Goal: Task Accomplishment & Management: Use online tool/utility

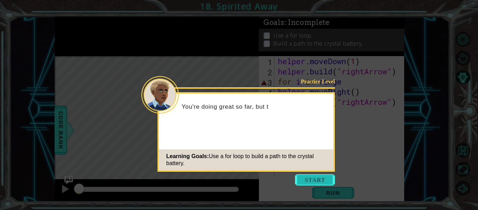
click at [315, 182] on button "Start" at bounding box center [315, 179] width 40 height 11
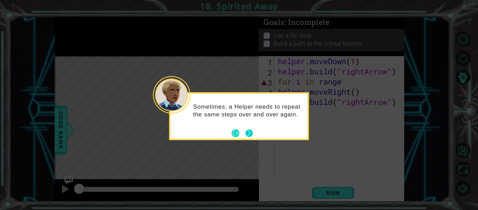
click at [252, 133] on button "Next" at bounding box center [250, 133] width 8 height 8
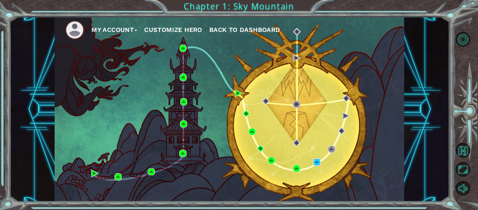
click at [314, 163] on img at bounding box center [317, 161] width 7 height 7
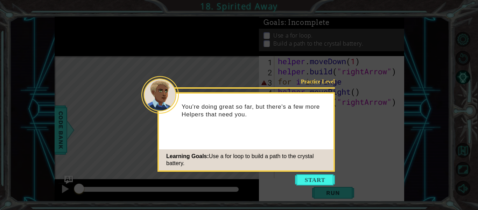
click at [325, 187] on icon at bounding box center [239, 105] width 478 height 210
click at [323, 184] on button "Start" at bounding box center [315, 179] width 40 height 11
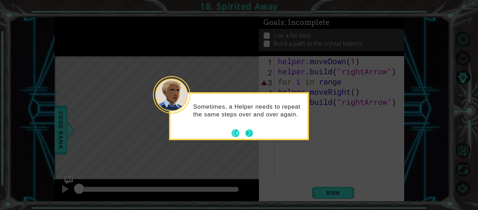
click at [252, 133] on button "Next" at bounding box center [250, 133] width 8 height 8
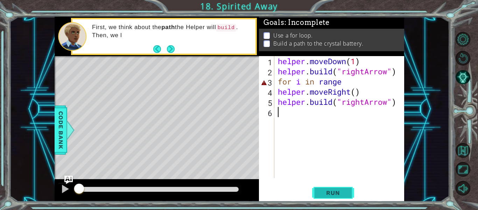
click at [351, 199] on button "Run" at bounding box center [333, 193] width 42 height 14
click at [347, 194] on span "Run" at bounding box center [333, 192] width 28 height 7
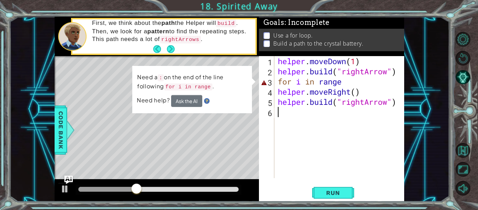
click at [344, 84] on div "helper . moveDown ( 1 ) helper . build ( "rightArrow" ) for i in range helper .…" at bounding box center [342, 127] width 130 height 142
type textarea "for i in range"
click at [383, 127] on div "helper . moveDown ( 1 ) helper . build ( "rightArrow" ) for i in range helper .…" at bounding box center [342, 127] width 130 height 142
click at [180, 105] on button "Ask the AI" at bounding box center [186, 101] width 31 height 12
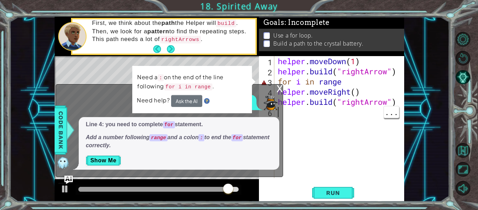
click at [354, 83] on div "helper . moveDown ( 1 ) helper . build ( "rightArrow" ) for i in range helper .…" at bounding box center [342, 127] width 130 height 142
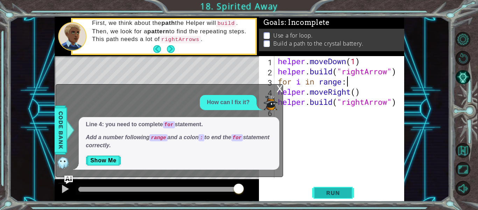
type textarea "for i in range:"
drag, startPoint x: 330, startPoint y: 194, endPoint x: 327, endPoint y: 192, distance: 3.8
click at [327, 192] on span "Run" at bounding box center [333, 192] width 28 height 7
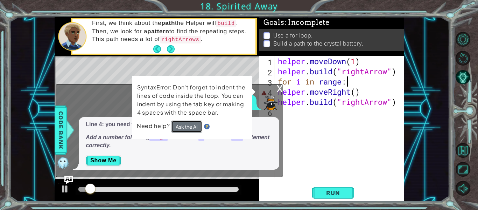
click at [183, 125] on button "Ask the AI" at bounding box center [186, 126] width 31 height 12
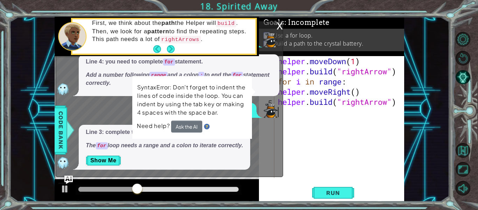
click at [354, 129] on div "helper . moveDown ( 1 ) helper . build ( "rightArrow" ) for i in range : helper…" at bounding box center [342, 127] width 130 height 142
click at [317, 99] on div "helper . moveDown ( 1 ) helper . build ( "rightArrow" ) for i in range : helper…" at bounding box center [342, 127] width 130 height 142
click at [359, 90] on div "helper . moveDown ( 1 ) helper . build ( "rightArrow" ) for i in range : helper…" at bounding box center [342, 127] width 130 height 142
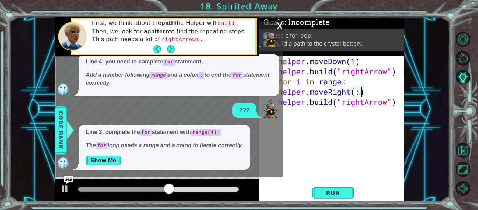
scroll to position [0, 4]
type textarea "helper.moveRight()"
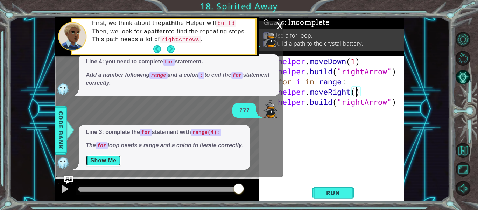
click at [104, 164] on button "Show Me" at bounding box center [103, 160] width 35 height 11
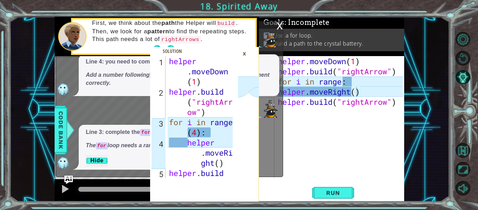
scroll to position [0, 0]
click at [365, 134] on div "helper . moveDown ( 1 ) helper . build ( "rightArrow" ) for i in range : helper…" at bounding box center [342, 127] width 130 height 142
click at [335, 195] on span "Run" at bounding box center [333, 192] width 28 height 7
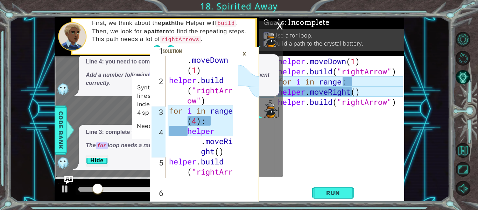
scroll to position [12, 0]
click at [358, 93] on div "helper . moveDown ( 1 ) helper . build ( "rightArrow" ) for i in range : helper…" at bounding box center [342, 127] width 130 height 142
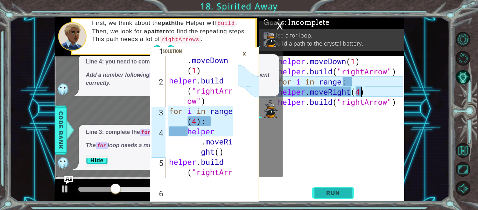
click at [340, 189] on span "Run" at bounding box center [333, 192] width 28 height 7
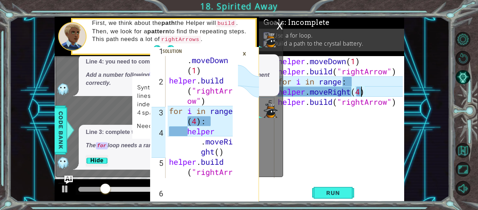
click at [373, 94] on div "helper . moveDown ( 1 ) helper . build ( "rightArrow" ) for i in range : helper…" at bounding box center [342, 127] width 130 height 142
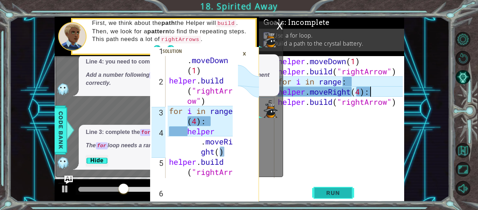
click at [326, 195] on span "Run" at bounding box center [333, 192] width 28 height 7
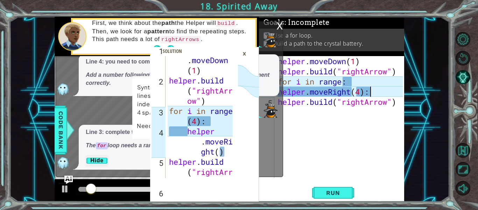
click at [244, 55] on div "×" at bounding box center [244, 54] width 11 height 12
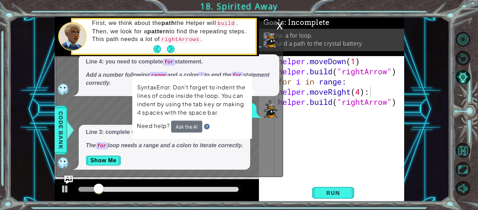
click at [278, 27] on div "x" at bounding box center [280, 25] width 6 height 7
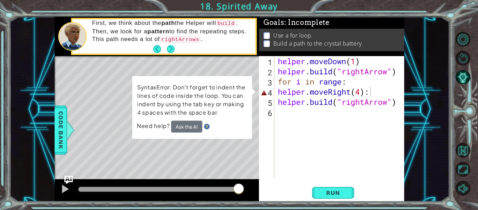
click at [373, 92] on div "helper . moveDown ( 1 ) helper . build ( "rightArrow" ) for i in range : helper…" at bounding box center [342, 127] width 130 height 142
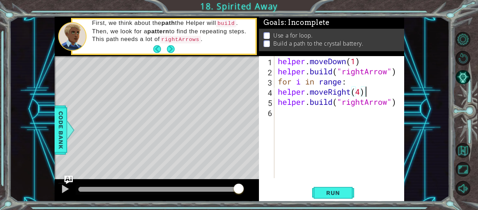
click at [351, 82] on div "helper . moveDown ( 1 ) helper . build ( "rightArrow" ) for i in range : helper…" at bounding box center [342, 127] width 130 height 142
click at [277, 92] on div "helper . moveDown ( 1 ) helper . build ( "rightArrow" ) for i in range : helper…" at bounding box center [342, 127] width 130 height 142
click at [279, 103] on div "helper . moveDown ( 1 ) helper . build ( "rightArrow" ) for i in range : helper…" at bounding box center [342, 127] width 130 height 142
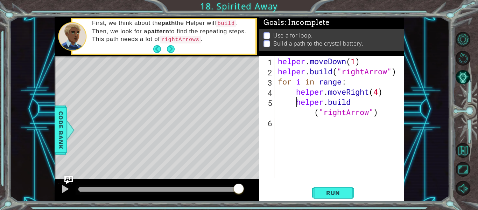
click at [347, 82] on div "helper . moveDown ( 1 ) helper . build ( "rightArrow" ) for i in range : helper…" at bounding box center [342, 127] width 130 height 142
click at [328, 187] on button "Run" at bounding box center [333, 193] width 42 height 14
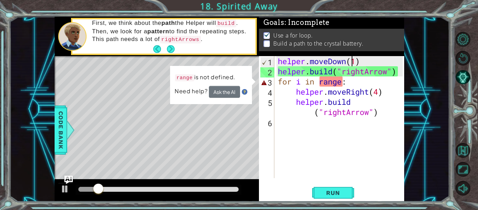
click at [354, 63] on div "helper . moveDown ( 1 ) helper . build ( "rightArrow" ) for i in range : helper…" at bounding box center [342, 127] width 130 height 142
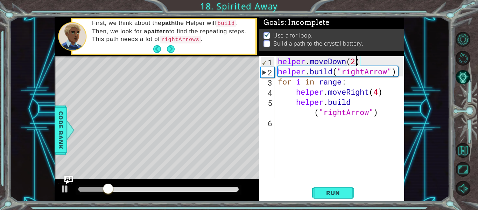
scroll to position [0, 4]
click at [337, 190] on span "Run" at bounding box center [333, 192] width 28 height 7
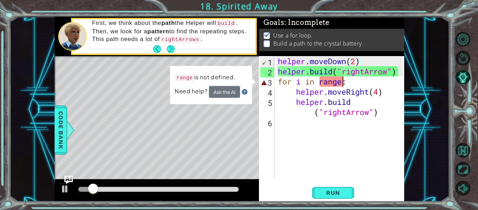
click at [344, 83] on div "helper . moveDown ( 2 ) helper . build ( "rightArrow" ) for i in range : helper…" at bounding box center [342, 127] width 130 height 142
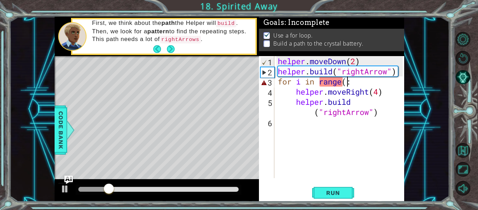
scroll to position [0, 3]
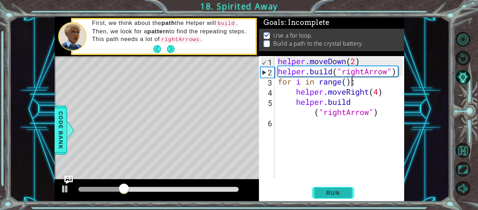
click at [326, 188] on button "Run" at bounding box center [333, 193] width 42 height 14
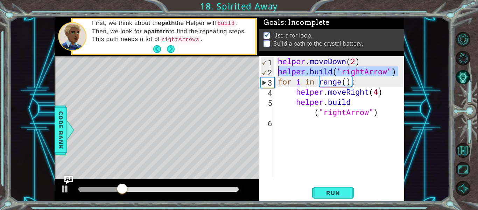
drag, startPoint x: 399, startPoint y: 68, endPoint x: 278, endPoint y: 70, distance: 120.9
click at [278, 70] on div "helper . moveDown ( 2 ) helper . build ( "rightArrow" ) for i in range ( ) : he…" at bounding box center [342, 127] width 130 height 142
type textarea "[DOMAIN_NAME]("rightArrow")"
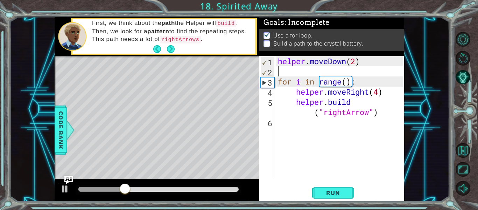
scroll to position [0, 0]
click at [379, 93] on div "helper . moveDown ( 2 ) for i in range ( ) : helper . moveRight ( 4 ) helper . …" at bounding box center [342, 127] width 130 height 142
click at [349, 83] on div "helper . moveDown ( 2 ) for i in range ( ) : helper . moveRight ( ) helper . bu…" at bounding box center [342, 127] width 130 height 142
click at [335, 189] on span "Run" at bounding box center [333, 192] width 28 height 7
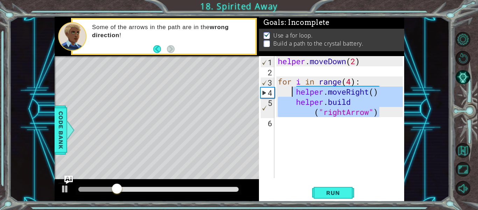
drag, startPoint x: 383, startPoint y: 112, endPoint x: 294, endPoint y: 93, distance: 90.7
click at [294, 93] on div "helper . moveDown ( 2 ) for i in range ( 4 ) : helper . moveRight ( ) helper . …" at bounding box center [342, 127] width 130 height 142
type textarea "helper.moveRight() [DOMAIN_NAME]("rightArrow")"
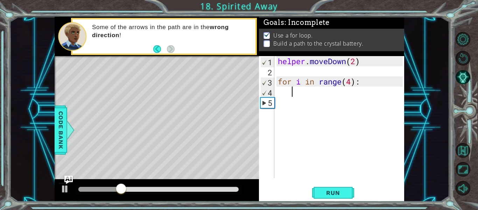
scroll to position [0, 0]
click at [352, 81] on div "helper . moveDown ( 2 ) for i in range ( 4 ) :" at bounding box center [342, 127] width 130 height 142
click at [359, 84] on div "helper . moveDown ( 2 ) for i in range ( ) :" at bounding box center [342, 127] width 130 height 142
click at [327, 206] on div "1 2 3 4 5 6 helper . moveDown ( 1 ) helper . build ( "rightArr ow" ) for i in r…" at bounding box center [239, 105] width 478 height 210
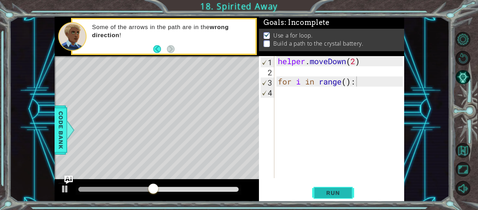
click at [340, 192] on span "Run" at bounding box center [333, 192] width 28 height 7
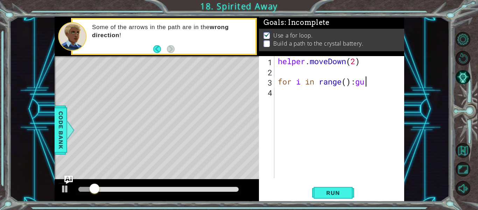
type textarea "for i in range():"
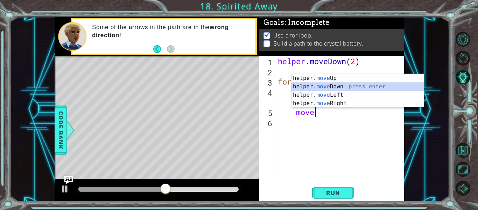
scroll to position [0, 1]
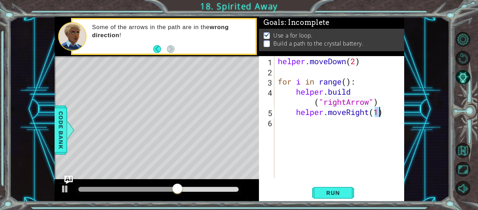
click at [348, 79] on div "helper . moveDown ( 2 ) for i in range ( ) : helper . build ( "rightArrow" ) he…" at bounding box center [342, 127] width 130 height 142
type textarea "for i in range(4):"
click at [342, 185] on div "for i in range(4): 1 2 3 4 5 6 helper . moveDown ( 2 ) for i in range ( 4 ) : h…" at bounding box center [331, 128] width 145 height 145
click at [335, 193] on span "Run" at bounding box center [333, 192] width 28 height 7
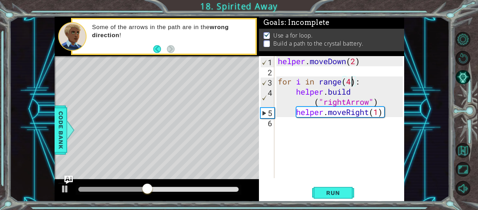
click at [276, 124] on div "for i in range(4): 1 2 3 4 5 6 helper . moveDown ( 2 ) for i in range ( 4 ) : h…" at bounding box center [331, 117] width 144 height 122
click at [279, 122] on div "helper . moveDown ( 2 ) for i in range ( 4 ) : helper . build ( "rightArrow" ) …" at bounding box center [342, 127] width 130 height 142
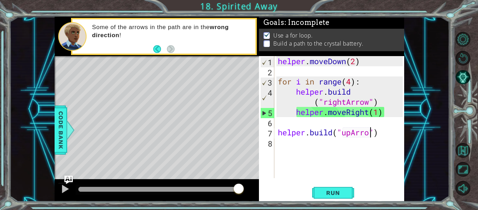
scroll to position [0, 5]
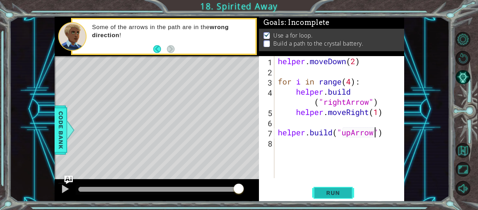
type textarea "[DOMAIN_NAME]("upArrow")"
click at [325, 191] on span "Run" at bounding box center [333, 192] width 28 height 7
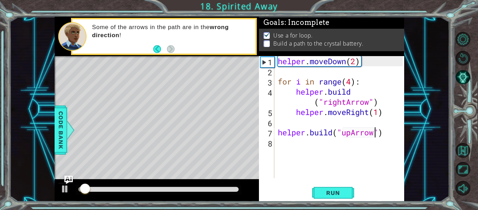
click at [281, 147] on div "helper . moveDown ( 2 ) for i in range ( 4 ) : helper . build ( "rightArrow" ) …" at bounding box center [342, 127] width 130 height 142
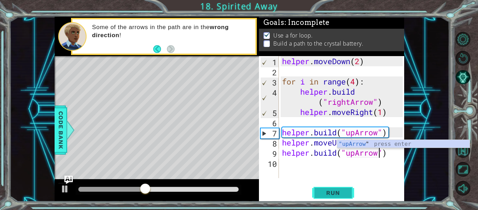
click at [324, 192] on span "Run" at bounding box center [333, 192] width 28 height 7
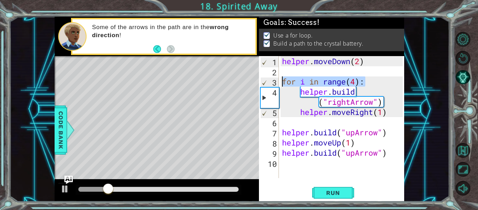
drag, startPoint x: 373, startPoint y: 79, endPoint x: 278, endPoint y: 81, distance: 94.6
click at [278, 81] on div "[DOMAIN_NAME]("upArrow") 1 2 3 4 5 6 7 8 9 10 helper . moveDown ( 2 ) for i in …" at bounding box center [331, 117] width 144 height 122
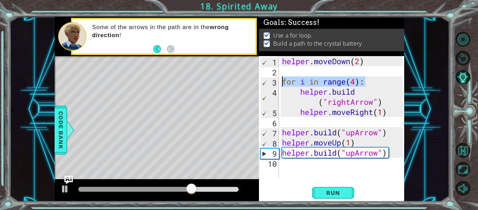
click at [365, 82] on div "helper . moveDown ( 2 ) for i in range ( 4 ) : helper . build ( "rightArrow" ) …" at bounding box center [342, 117] width 122 height 122
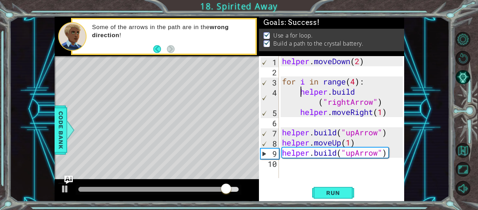
click at [301, 91] on div "helper . moveDown ( 2 ) for i in range ( 4 ) : helper . build ( "rightArrow" ) …" at bounding box center [344, 127] width 126 height 142
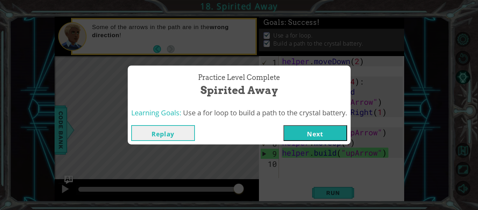
click at [381, 99] on div "Practice Level Complete Spirited Away Learning Goals: Use a for loop to build a…" at bounding box center [239, 105] width 478 height 210
click at [167, 134] on button "Replay" at bounding box center [163, 133] width 64 height 16
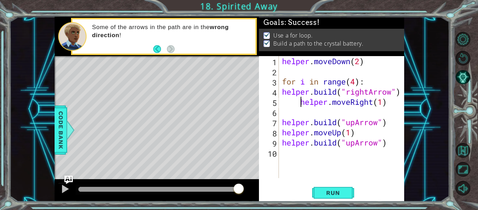
click at [302, 99] on div "helper . moveDown ( 2 ) for i in range ( 4 ) : helper . build ( "rightArrow" ) …" at bounding box center [344, 127] width 126 height 142
click at [282, 91] on div "helper . moveDown ( 2 ) for i in range ( 4 ) : helper . build ( "rightArrow" ) …" at bounding box center [344, 127] width 126 height 142
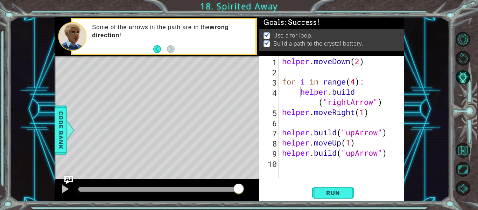
click at [282, 112] on div "helper . moveDown ( 2 ) for i in range ( 4 ) : helper . build ( "rightArrow" ) …" at bounding box center [344, 127] width 126 height 142
click at [303, 91] on div "helper . moveDown ( 2 ) for i in range ( 4 ) : helper . build ( "rightArrow" ) …" at bounding box center [344, 127] width 126 height 142
click at [364, 80] on div "helper . moveDown ( 2 ) for i in range ( 4 ) : helper . build ( "rightArrow" ) …" at bounding box center [344, 127] width 126 height 142
type textarea "for i in range(4):"
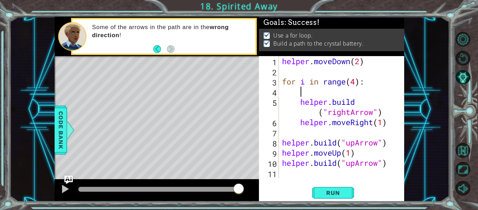
scroll to position [0, 0]
type textarea "for i in range(4):"
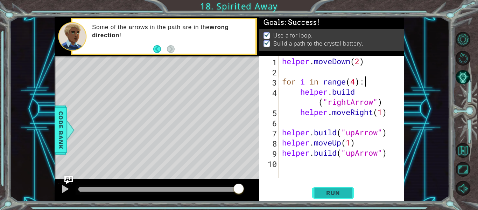
click at [328, 188] on button "Run" at bounding box center [333, 193] width 42 height 14
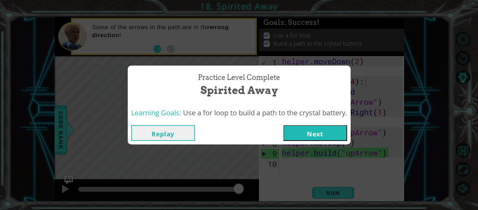
click at [315, 119] on div "Learning Goals: Use a for loop to build a path to the crystal battery." at bounding box center [239, 112] width 223 height 17
click at [315, 129] on button "Next" at bounding box center [316, 133] width 64 height 16
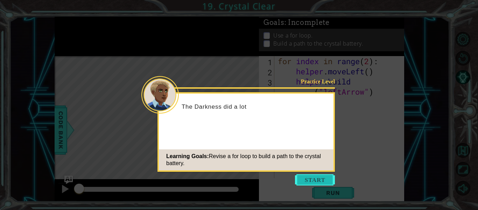
click at [315, 180] on button "Start" at bounding box center [315, 179] width 40 height 11
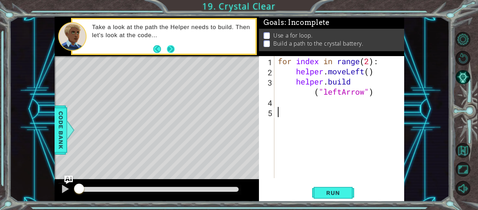
click at [172, 47] on button "Next" at bounding box center [171, 49] width 8 height 8
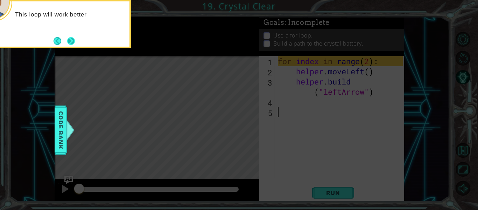
click at [70, 39] on button "Next" at bounding box center [71, 41] width 8 height 8
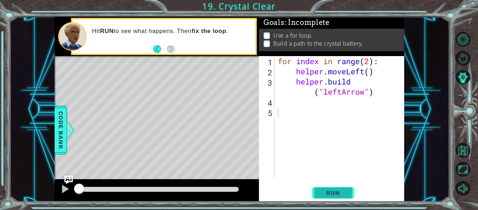
click at [341, 194] on span "Run" at bounding box center [333, 192] width 28 height 7
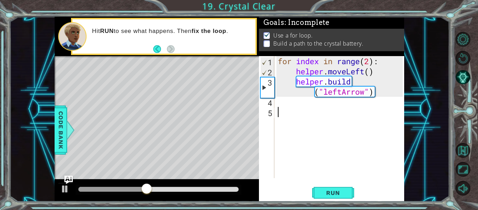
drag, startPoint x: 371, startPoint y: 60, endPoint x: 369, endPoint y: 63, distance: 3.8
click at [369, 63] on div "for index in range ( 2 ) : helper . moveLeft ( ) helper . build ( "leftArrow" )" at bounding box center [342, 127] width 130 height 142
type textarea "for index in range(4):"
click at [326, 196] on span "Run" at bounding box center [333, 192] width 28 height 7
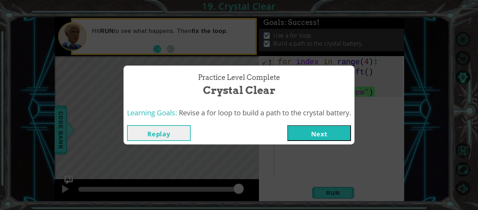
click at [329, 128] on button "Next" at bounding box center [320, 133] width 64 height 16
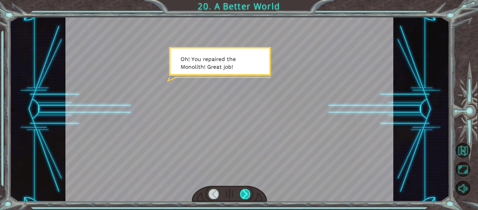
click at [246, 191] on div at bounding box center [245, 194] width 10 height 10
drag, startPoint x: 245, startPoint y: 190, endPoint x: 242, endPoint y: 194, distance: 4.5
click at [242, 194] on div at bounding box center [245, 194] width 10 height 10
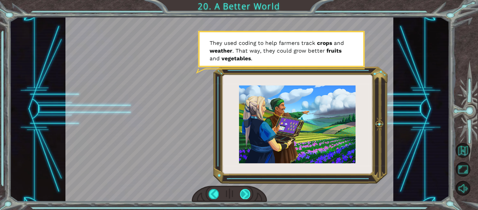
click at [242, 194] on div at bounding box center [245, 194] width 10 height 10
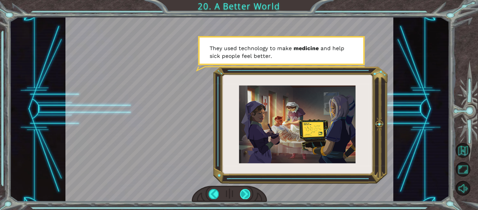
click at [242, 194] on div at bounding box center [245, 194] width 10 height 10
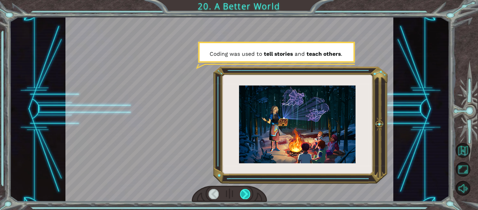
click at [244, 191] on div at bounding box center [245, 194] width 10 height 10
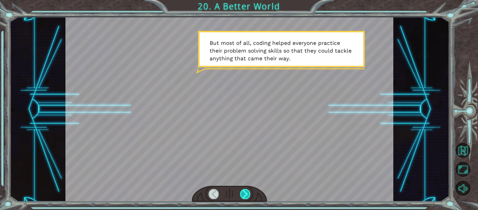
click at [244, 191] on div at bounding box center [245, 194] width 10 height 10
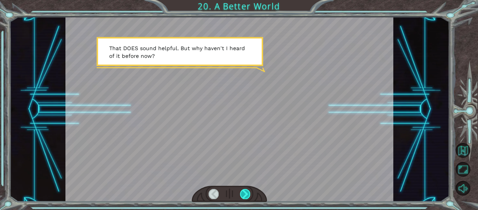
click at [244, 191] on div at bounding box center [245, 194] width 10 height 10
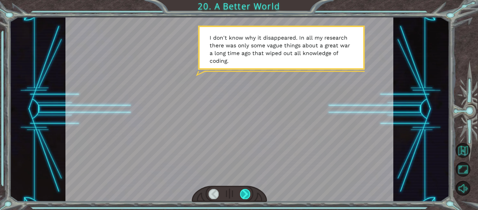
click at [244, 191] on div at bounding box center [245, 194] width 10 height 10
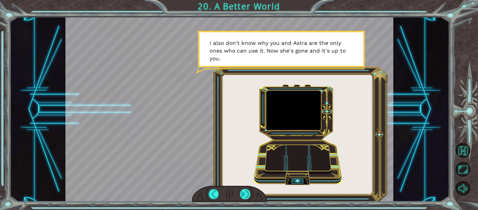
click at [243, 195] on div at bounding box center [245, 194] width 10 height 10
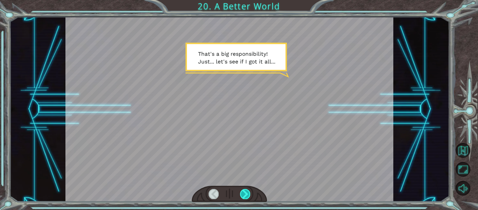
click at [243, 195] on div at bounding box center [245, 194] width 10 height 10
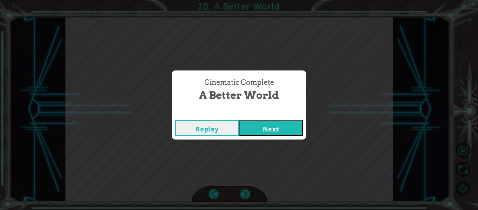
click at [275, 129] on button "Next" at bounding box center [271, 128] width 64 height 16
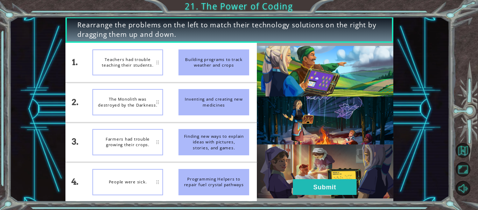
click at [135, 61] on div "Teachers had trouble teaching their students." at bounding box center [127, 62] width 71 height 26
drag, startPoint x: 232, startPoint y: 59, endPoint x: 240, endPoint y: 118, distance: 59.8
click at [240, 118] on ul "Building programs to track weather and crops Inventing and creating new medicin…" at bounding box center [214, 122] width 86 height 159
click at [220, 95] on div "Inventing and creating new medicines" at bounding box center [214, 102] width 71 height 26
click at [227, 131] on div "Finding new ways to explain ideas with pictures, stories, and games." at bounding box center [214, 142] width 71 height 26
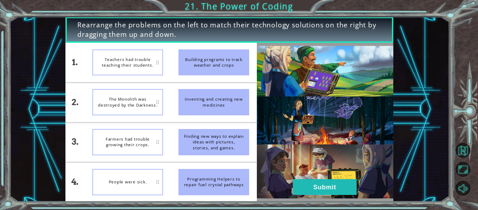
click at [226, 97] on div "Inventing and creating new medicines" at bounding box center [214, 102] width 71 height 26
click at [240, 60] on div "Building programs to track weather and crops" at bounding box center [214, 62] width 71 height 26
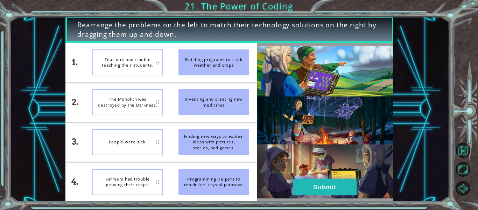
click at [348, 182] on button "Submit" at bounding box center [325, 187] width 64 height 16
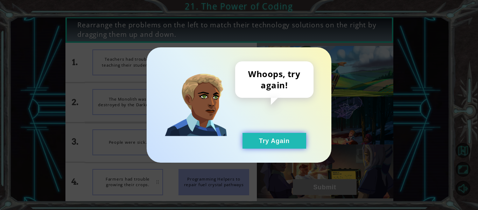
click at [297, 142] on button "Try Again" at bounding box center [275, 141] width 64 height 16
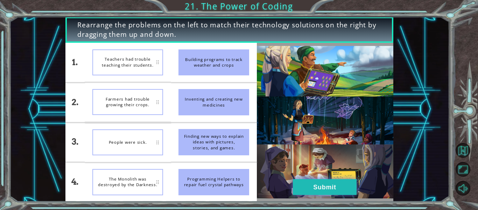
click at [320, 192] on button "Submit" at bounding box center [325, 187] width 64 height 16
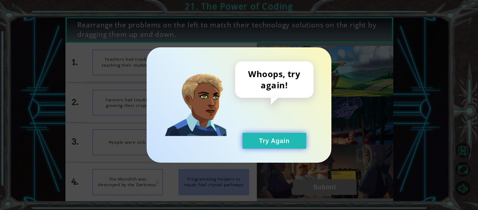
click at [295, 148] on button "Try Again" at bounding box center [275, 141] width 64 height 16
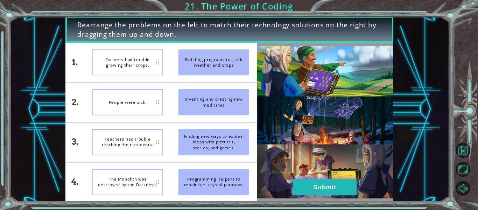
click at [338, 187] on button "Submit" at bounding box center [325, 187] width 64 height 16
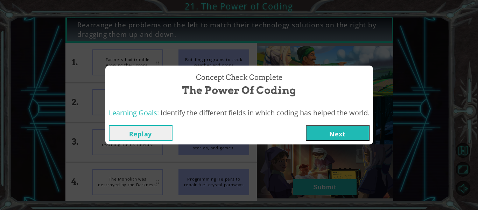
click at [345, 136] on button "Next" at bounding box center [338, 133] width 64 height 16
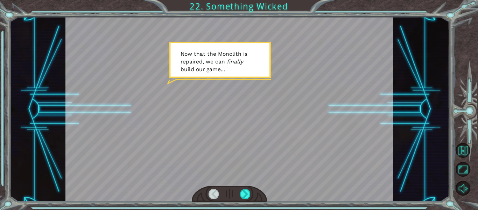
click at [248, 200] on div at bounding box center [230, 194] width 76 height 16
click at [248, 197] on div at bounding box center [245, 194] width 10 height 10
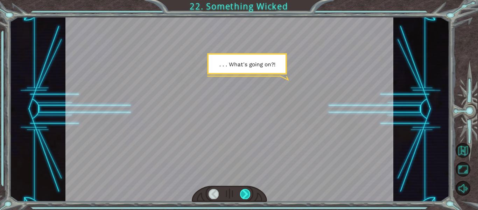
click at [248, 195] on div at bounding box center [245, 194] width 10 height 10
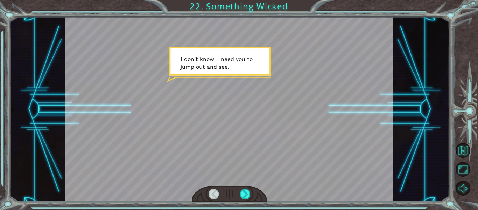
click at [255, 194] on div at bounding box center [230, 194] width 76 height 16
click at [253, 199] on div at bounding box center [230, 194] width 76 height 16
click at [248, 198] on div at bounding box center [245, 194] width 10 height 10
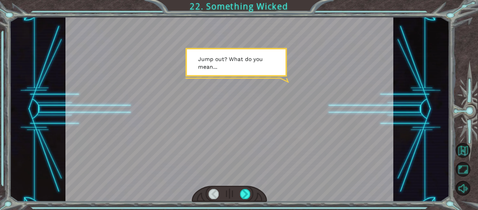
click at [255, 198] on div at bounding box center [230, 194] width 76 height 16
click at [252, 200] on div at bounding box center [230, 194] width 76 height 16
click at [249, 194] on div at bounding box center [245, 194] width 10 height 10
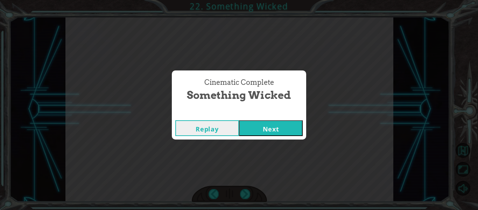
click at [287, 134] on button "Next" at bounding box center [271, 128] width 64 height 16
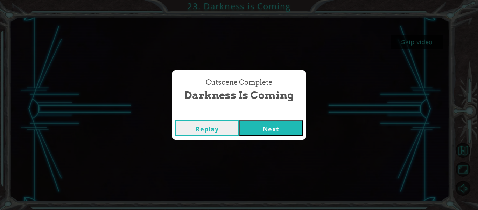
drag, startPoint x: 284, startPoint y: 126, endPoint x: 276, endPoint y: 133, distance: 10.7
drag, startPoint x: 276, startPoint y: 133, endPoint x: 266, endPoint y: 129, distance: 11.6
click at [266, 129] on button "Next" at bounding box center [271, 128] width 64 height 16
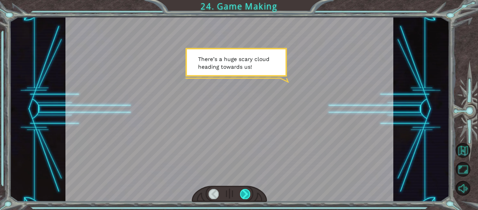
click at [240, 190] on div at bounding box center [245, 194] width 10 height 10
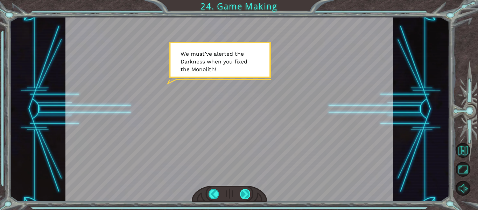
click at [243, 194] on div at bounding box center [245, 194] width 10 height 10
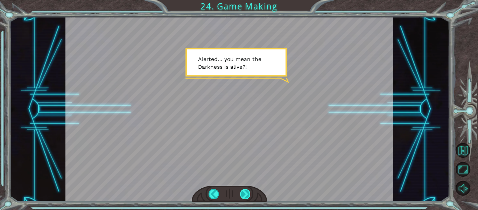
click at [245, 192] on div at bounding box center [245, 194] width 10 height 10
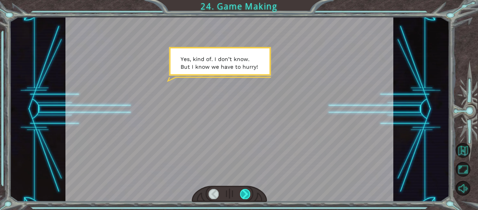
click at [244, 194] on div at bounding box center [245, 194] width 10 height 10
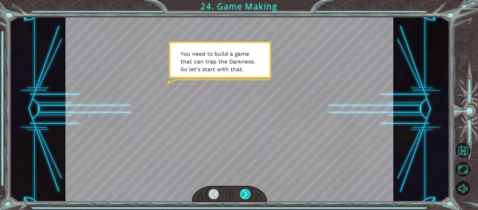
click at [246, 196] on div at bounding box center [245, 194] width 10 height 10
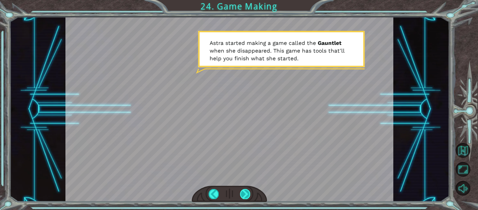
click at [246, 194] on div at bounding box center [245, 194] width 10 height 10
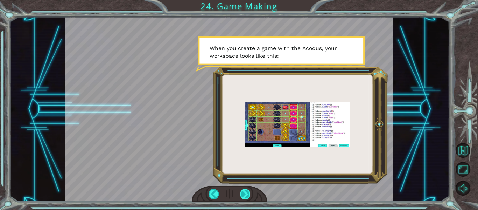
click at [243, 192] on div at bounding box center [245, 194] width 10 height 10
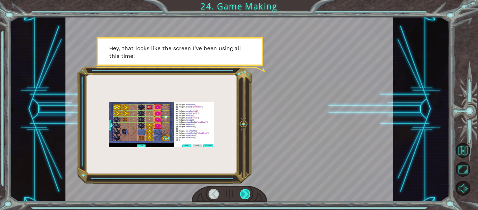
click at [244, 194] on div at bounding box center [245, 194] width 10 height 10
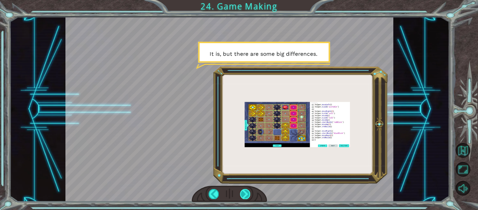
click at [244, 194] on div at bounding box center [245, 194] width 10 height 10
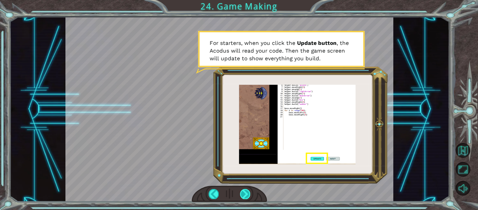
click at [244, 194] on div at bounding box center [245, 194] width 10 height 10
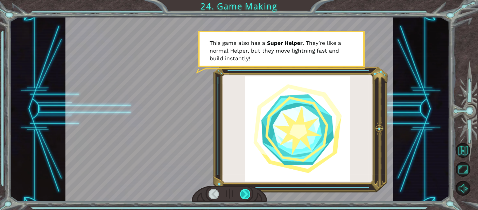
click at [244, 194] on div at bounding box center [245, 194] width 10 height 10
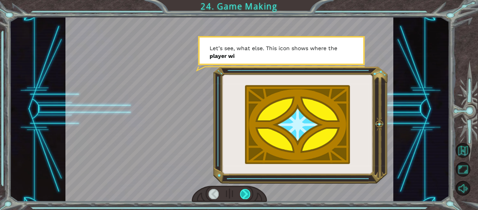
click at [244, 194] on div at bounding box center [245, 194] width 10 height 10
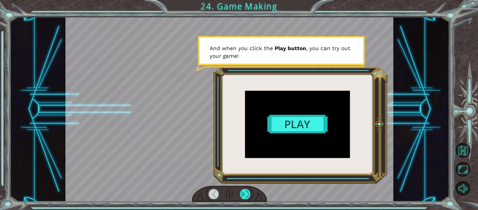
click at [244, 194] on div at bounding box center [245, 194] width 10 height 10
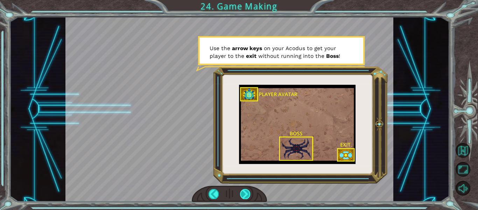
click at [244, 194] on div at bounding box center [245, 194] width 10 height 10
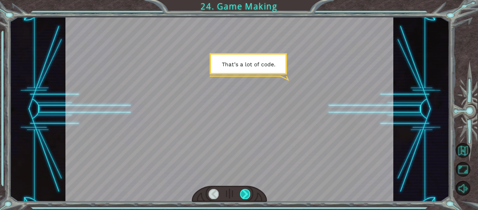
click at [244, 194] on div at bounding box center [245, 194] width 10 height 10
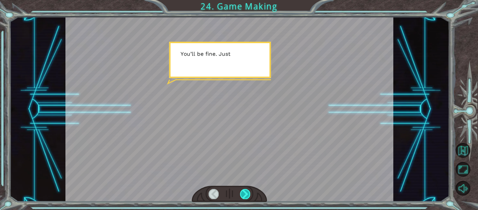
click at [244, 194] on div at bounding box center [245, 194] width 10 height 10
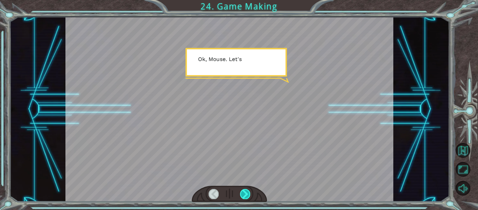
click at [243, 197] on div at bounding box center [245, 194] width 10 height 10
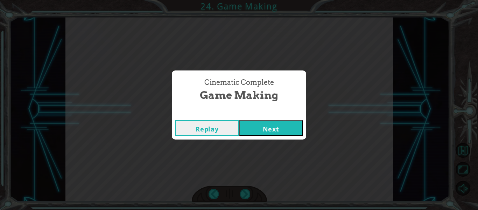
click at [282, 127] on button "Next" at bounding box center [271, 128] width 64 height 16
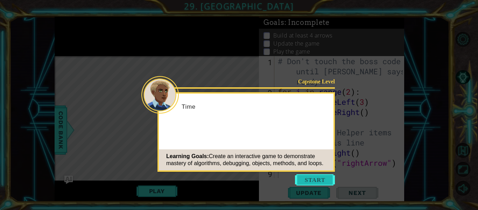
click at [312, 184] on button "Start" at bounding box center [315, 179] width 40 height 11
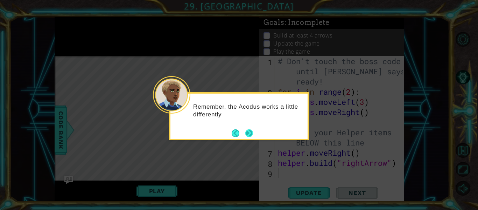
click at [249, 132] on button "Next" at bounding box center [250, 133] width 8 height 8
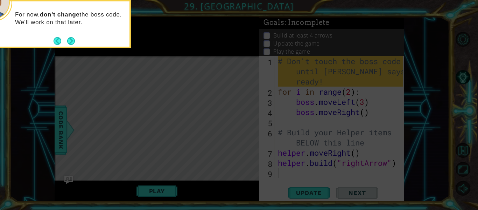
click at [73, 46] on footer at bounding box center [64, 41] width 21 height 11
drag, startPoint x: 71, startPoint y: 44, endPoint x: 62, endPoint y: 31, distance: 16.4
click at [62, 31] on div "For now, don't change the boss code. We'll work on that later." at bounding box center [60, 20] width 137 height 38
click at [68, 38] on button "Next" at bounding box center [71, 41] width 8 height 8
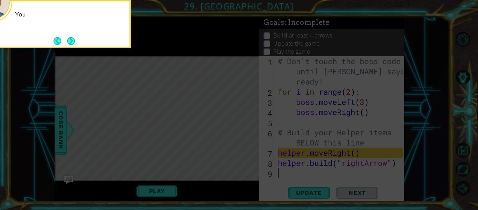
click at [68, 38] on button "Next" at bounding box center [71, 41] width 8 height 8
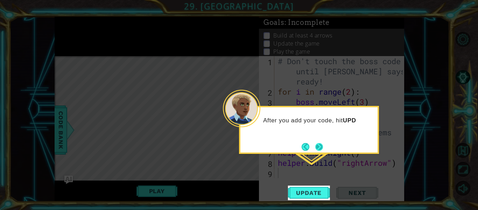
click at [321, 149] on button "Next" at bounding box center [320, 147] width 8 height 8
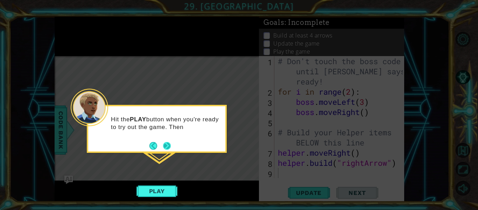
click at [165, 146] on button "Next" at bounding box center [167, 146] width 8 height 8
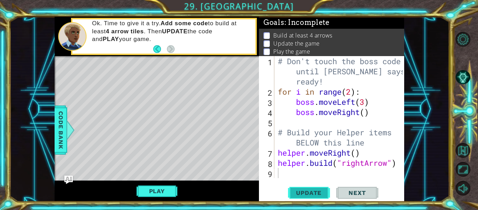
click at [316, 199] on button "Update" at bounding box center [309, 193] width 42 height 14
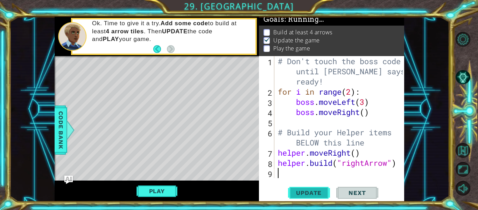
scroll to position [6, 0]
click at [316, 199] on button "Update" at bounding box center [309, 193] width 42 height 14
click at [311, 191] on span "Update" at bounding box center [309, 192] width 40 height 7
click at [351, 92] on div "# Don't touch the boss code until [PERSON_NAME] says you're ready! for i in ran…" at bounding box center [342, 137] width 130 height 163
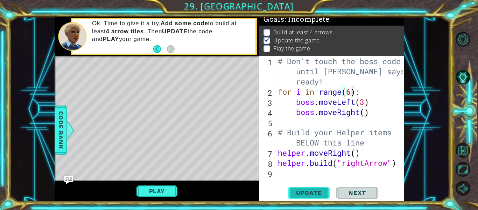
drag, startPoint x: 309, startPoint y: 188, endPoint x: 303, endPoint y: 193, distance: 7.7
click at [303, 193] on span "Update" at bounding box center [309, 192] width 40 height 7
click at [304, 194] on span "Update" at bounding box center [309, 192] width 40 height 7
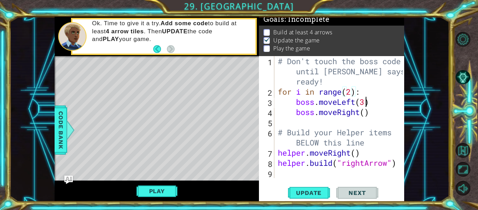
click at [366, 103] on div "# Don't touch the boss code until [PERSON_NAME] says you're ready! for i in ran…" at bounding box center [342, 137] width 130 height 163
click at [309, 193] on span "Update" at bounding box center [309, 192] width 40 height 7
click at [154, 185] on button "Play" at bounding box center [157, 190] width 41 height 13
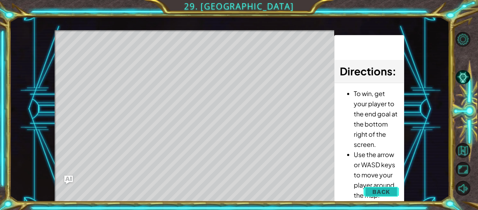
click at [381, 191] on span "Back" at bounding box center [382, 191] width 18 height 7
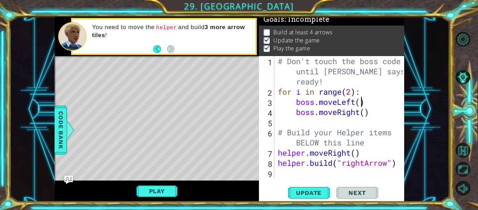
click at [361, 102] on div "# Don't touch the boss code until [PERSON_NAME] says you're ready! for i in ran…" at bounding box center [342, 137] width 130 height 163
click at [315, 190] on span "Update" at bounding box center [309, 192] width 40 height 7
click at [316, 190] on span "Update" at bounding box center [309, 192] width 40 height 7
type textarea "boss.moveLeft(6)"
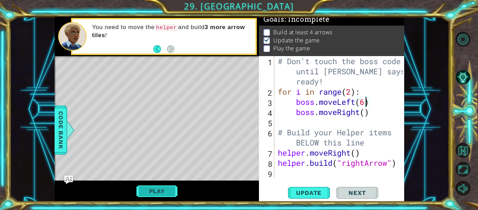
click at [168, 191] on button "Play" at bounding box center [157, 190] width 41 height 13
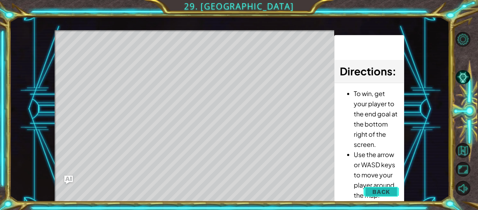
click at [376, 189] on span "Back" at bounding box center [382, 191] width 18 height 7
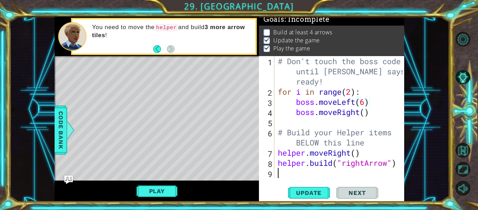
drag, startPoint x: 280, startPoint y: 180, endPoint x: 279, endPoint y: 176, distance: 3.9
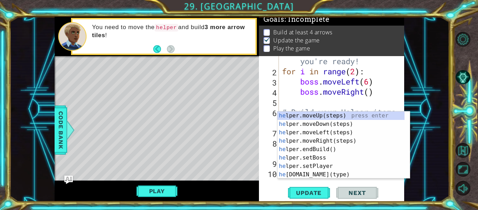
scroll to position [20, 0]
click at [330, 173] on div "he lper.moveUp(steps) press enter he lper.moveDown(steps) press enter he lper.m…" at bounding box center [341, 153] width 127 height 84
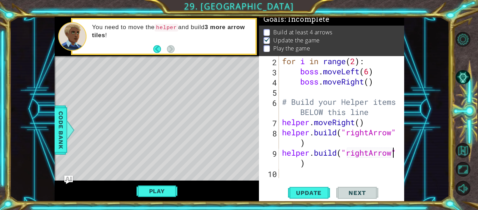
scroll to position [30, 0]
click at [159, 189] on button "Play" at bounding box center [157, 190] width 41 height 13
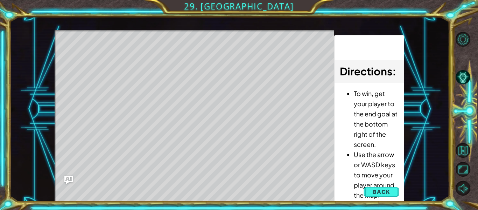
click at [369, 189] on button "Back" at bounding box center [381, 192] width 35 height 14
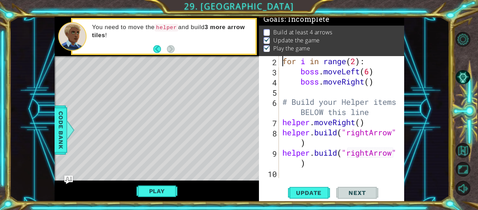
scroll to position [0, 4]
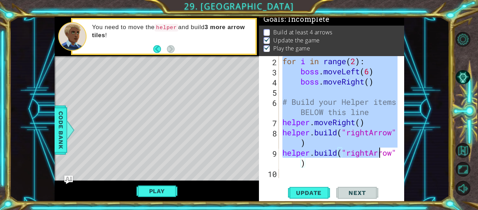
drag, startPoint x: 281, startPoint y: 58, endPoint x: 384, endPoint y: 157, distance: 142.0
click at [384, 157] on div "for i in range ( 2 ) : boss . moveLeft ( 6 ) boss . moveRight ( ) # Build your …" at bounding box center [341, 127] width 120 height 142
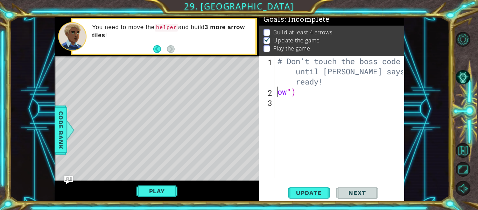
scroll to position [0, 0]
click at [305, 93] on div "# Don't touch the boss code until [PERSON_NAME] says you're ready! ow ")" at bounding box center [341, 137] width 130 height 163
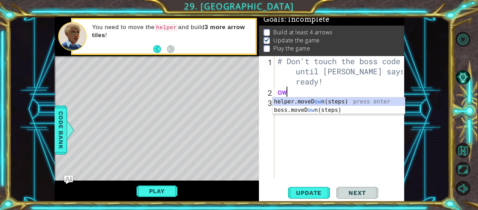
type textarea "o"
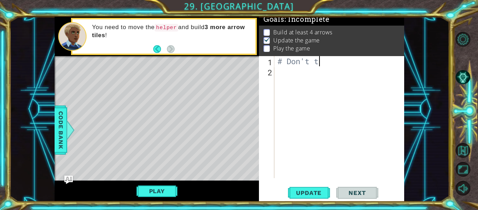
type textarea "#"
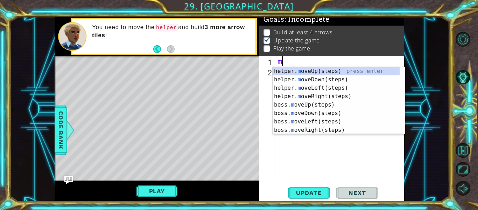
type textarea "mo"
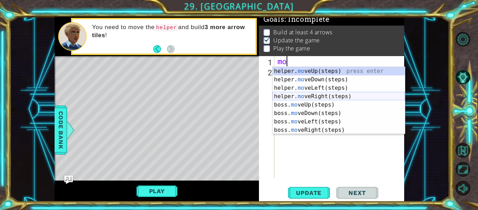
click at [331, 99] on div "helper. mo veUp(steps) press enter helper. mo veDown(steps) press enter helper.…" at bounding box center [339, 109] width 132 height 84
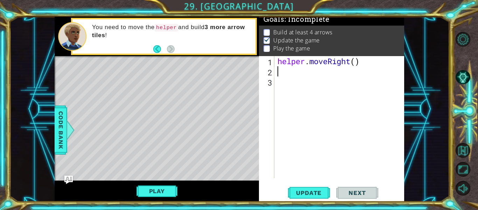
click at [357, 63] on div "helper . moveRight ( )" at bounding box center [341, 127] width 130 height 142
click at [311, 197] on button "Update" at bounding box center [309, 193] width 42 height 14
click at [311, 194] on span "Update" at bounding box center [309, 192] width 40 height 7
type textarea "helper.moveRight(6)"
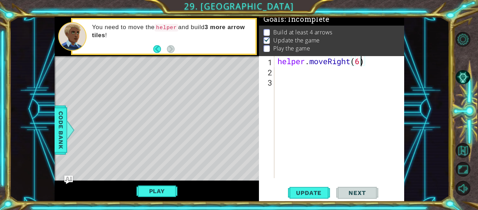
click at [291, 75] on div "helper . moveRight ( 6 )" at bounding box center [341, 127] width 130 height 142
type textarea "helper.moveRight(6)"
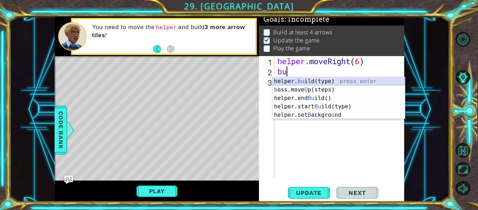
click at [319, 81] on div "helper. bu ild(type) press enter b oss.move U p(steps) press enter helper.end B…" at bounding box center [339, 106] width 132 height 59
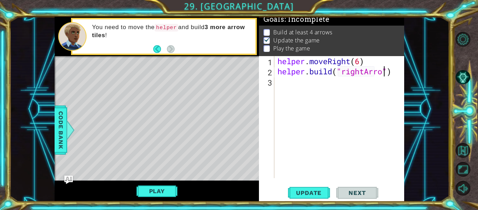
scroll to position [0, 5]
click at [165, 196] on button "Play" at bounding box center [157, 190] width 41 height 13
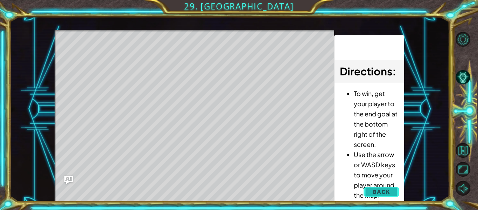
click at [389, 190] on span "Back" at bounding box center [382, 191] width 18 height 7
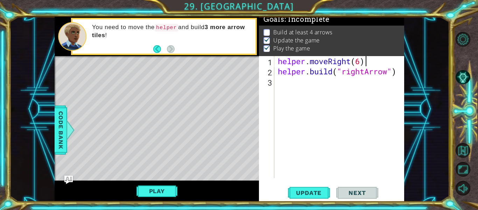
click at [366, 59] on div "helper . moveRight ( 6 ) helper . build ( "rightArrow" )" at bounding box center [342, 127] width 130 height 142
type textarea "helper.moveRight()"
click at [159, 188] on button "Play" at bounding box center [157, 190] width 41 height 13
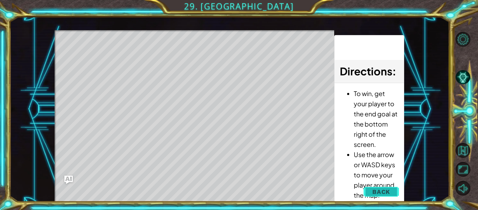
click at [387, 189] on span "Back" at bounding box center [382, 191] width 18 height 7
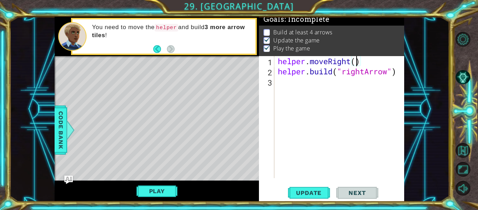
click at [273, 85] on div "3" at bounding box center [268, 82] width 14 height 10
click at [281, 83] on div "helper . moveRight ( ) helper . build ( "rightArrow" )" at bounding box center [342, 127] width 130 height 142
type textarea "he"
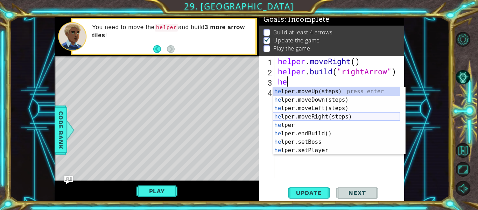
click at [305, 116] on div "he lper.moveUp(steps) press enter he lper.moveDown(steps) press enter he lper.m…" at bounding box center [336, 129] width 127 height 84
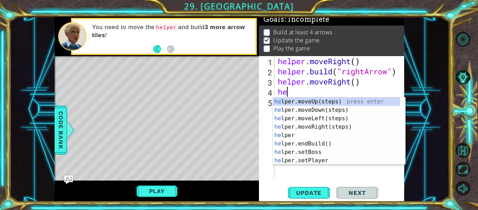
scroll to position [0, 0]
click at [312, 161] on div "hel per.moveUp(steps) press enter hel per.moveDown(steps) press enter hel per.m…" at bounding box center [336, 139] width 127 height 84
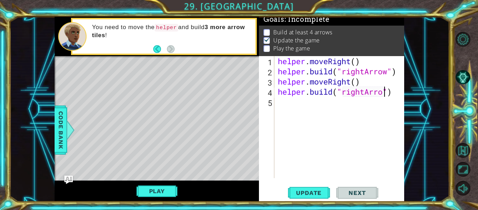
scroll to position [0, 5]
type textarea "[DOMAIN_NAME]("rightArrow")"
click at [161, 188] on button "Play" at bounding box center [157, 190] width 41 height 13
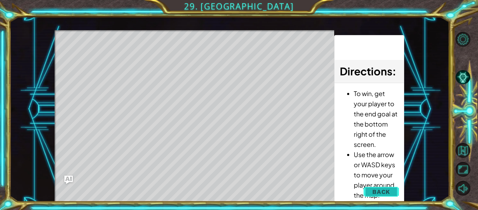
click at [392, 189] on button "Back" at bounding box center [381, 192] width 35 height 14
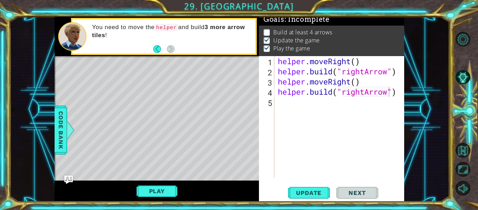
click at [284, 105] on div "helper . moveRight ( ) helper . build ( "rightArrow" ) helper . moveRight ( ) h…" at bounding box center [342, 127] width 130 height 142
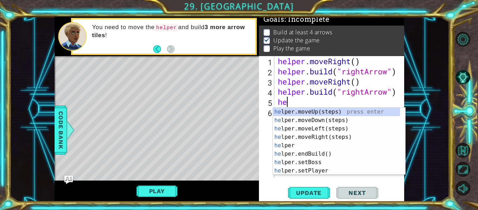
type textarea "hel"
click at [318, 138] on div "hel per.moveUp(steps) press enter hel per.moveDown(steps) press enter hel per.m…" at bounding box center [336, 150] width 127 height 84
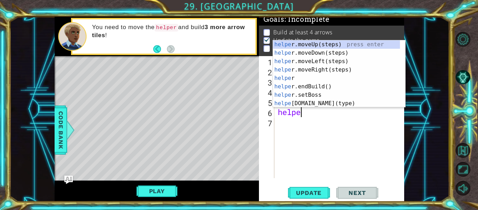
scroll to position [0, 1]
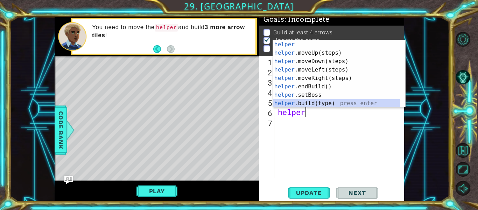
click at [325, 102] on div "helper press enter helper .moveUp(steps) press enter helper .moveDown(steps) pr…" at bounding box center [336, 82] width 127 height 84
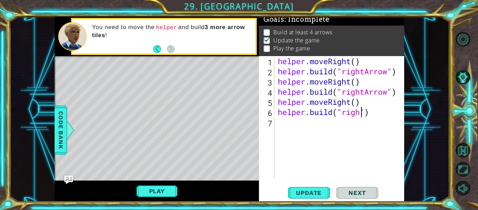
scroll to position [0, 4]
type textarea "[DOMAIN_NAME]("rightArrow")"
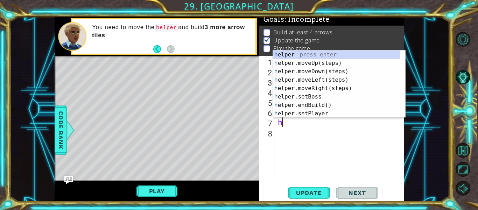
type textarea "hel"
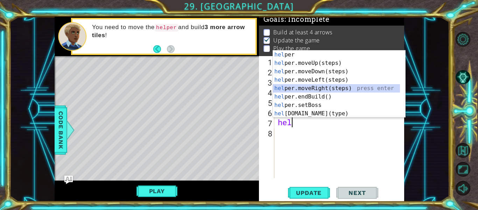
click at [327, 87] on div "hel per press enter hel per.moveUp(steps) press enter hel per.moveDown(steps) p…" at bounding box center [336, 92] width 127 height 84
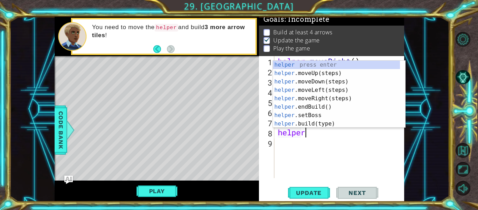
scroll to position [0, 1]
click at [297, 125] on div "helper press enter helper .moveUp(steps) press enter helper .moveDown(steps) pr…" at bounding box center [336, 103] width 127 height 84
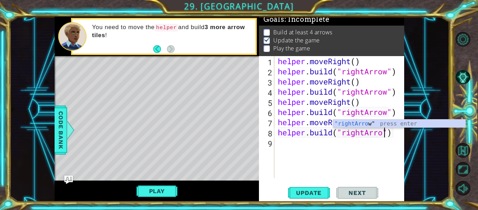
scroll to position [0, 5]
type textarea "[DOMAIN_NAME]("rightArrow")"
click at [151, 192] on button "Play" at bounding box center [157, 190] width 41 height 13
